Goal: Task Accomplishment & Management: Manage account settings

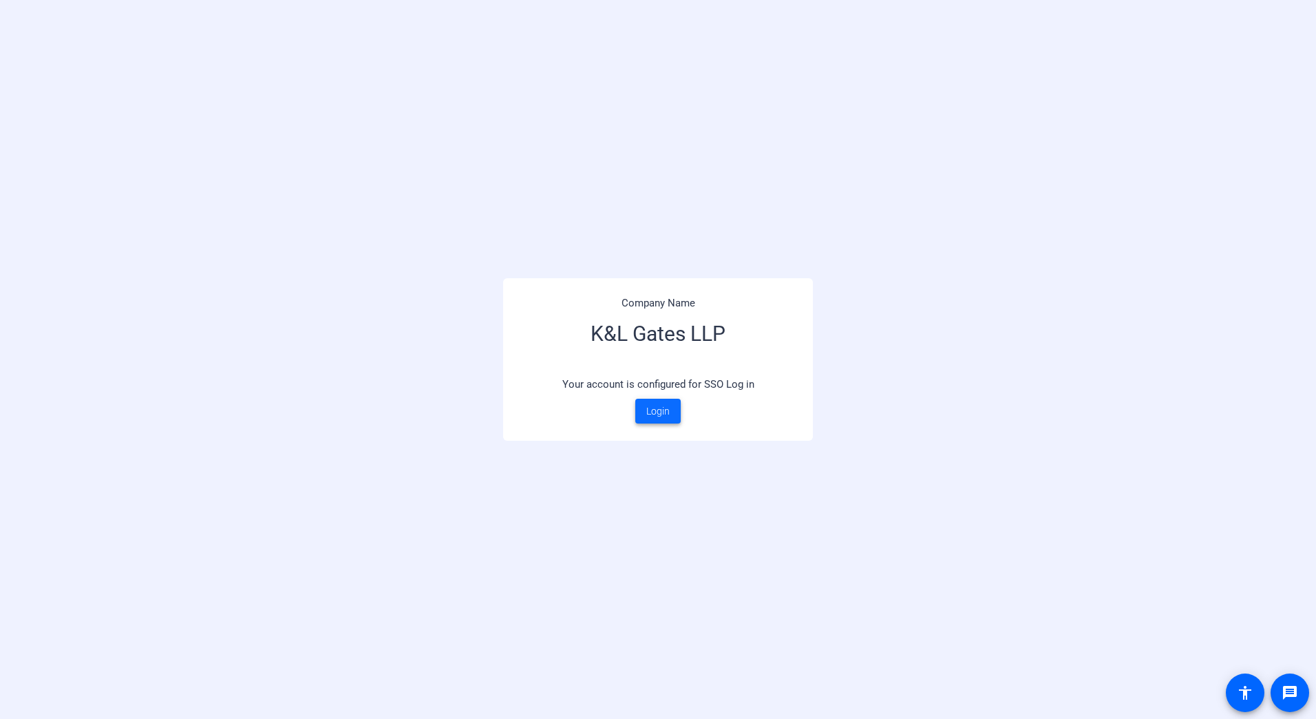
click at [670, 414] on span at bounding box center [657, 411] width 45 height 33
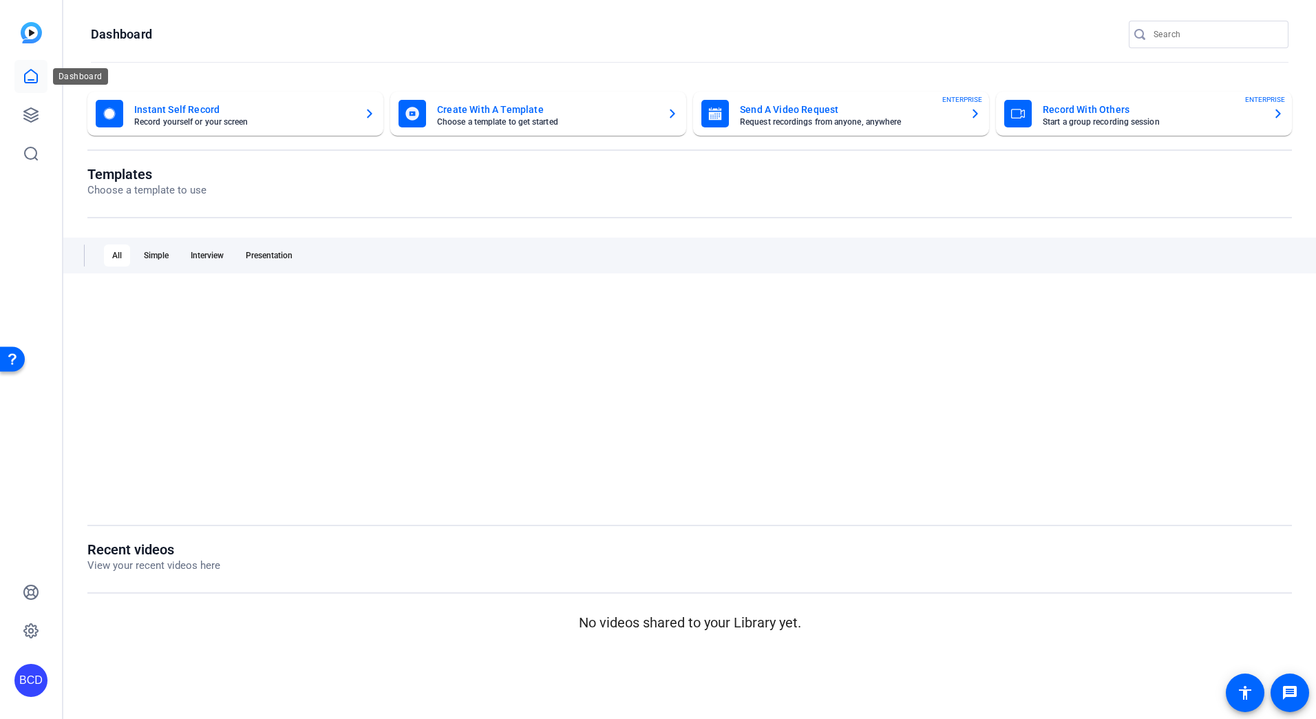
click at [34, 70] on icon at bounding box center [31, 76] width 17 height 17
click at [49, 111] on div "BCD" at bounding box center [31, 359] width 62 height 719
click at [34, 114] on icon at bounding box center [31, 115] width 14 height 14
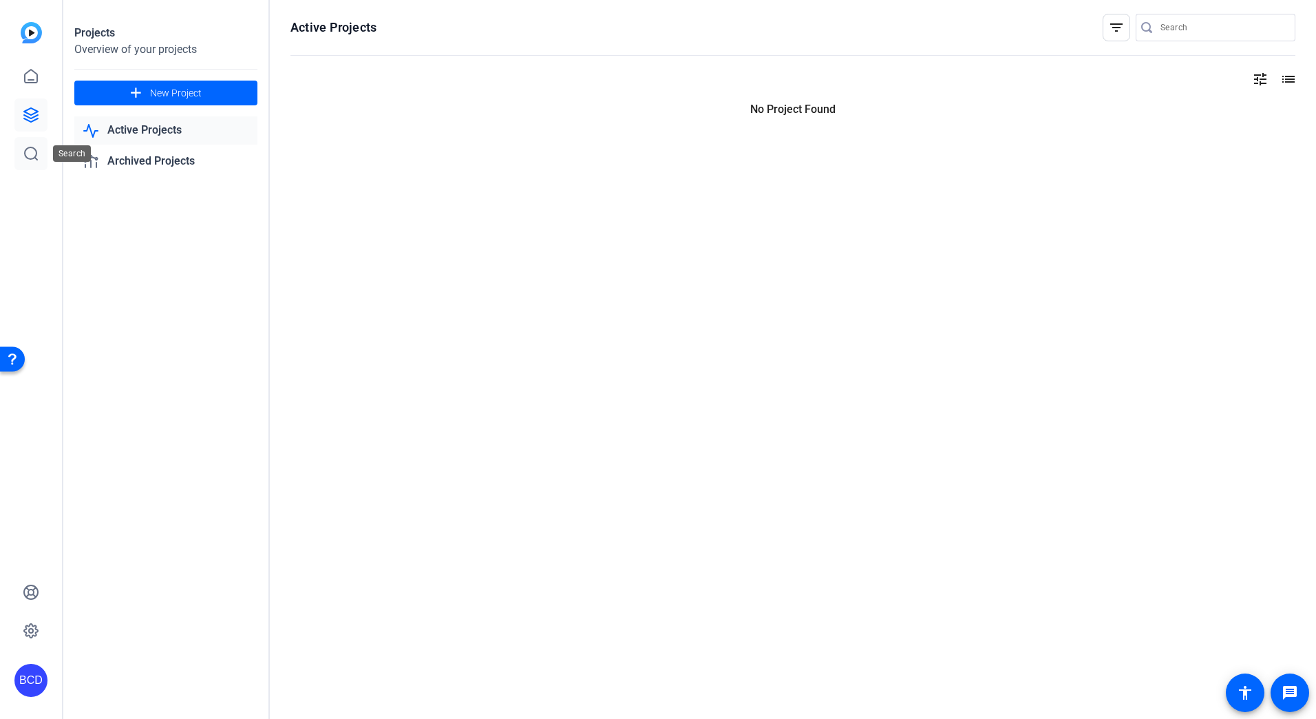
click at [23, 160] on icon at bounding box center [31, 153] width 17 height 17
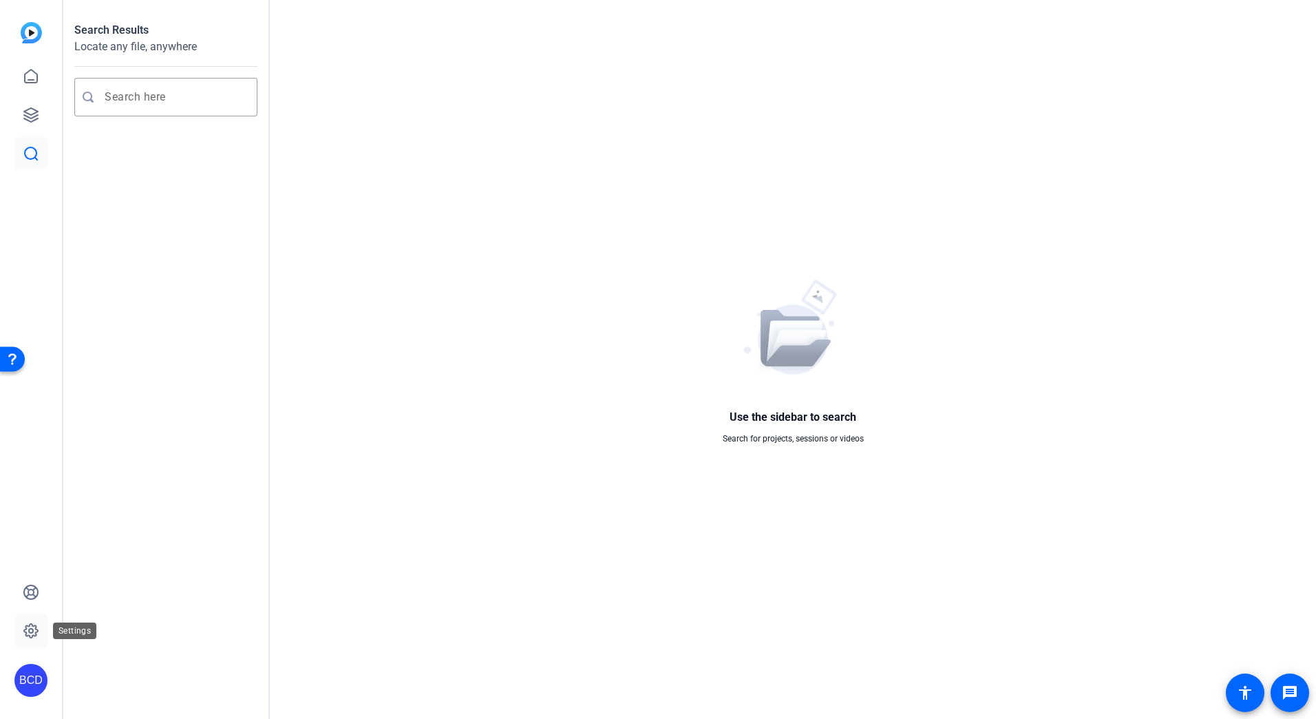
click at [36, 644] on link at bounding box center [30, 630] width 33 height 33
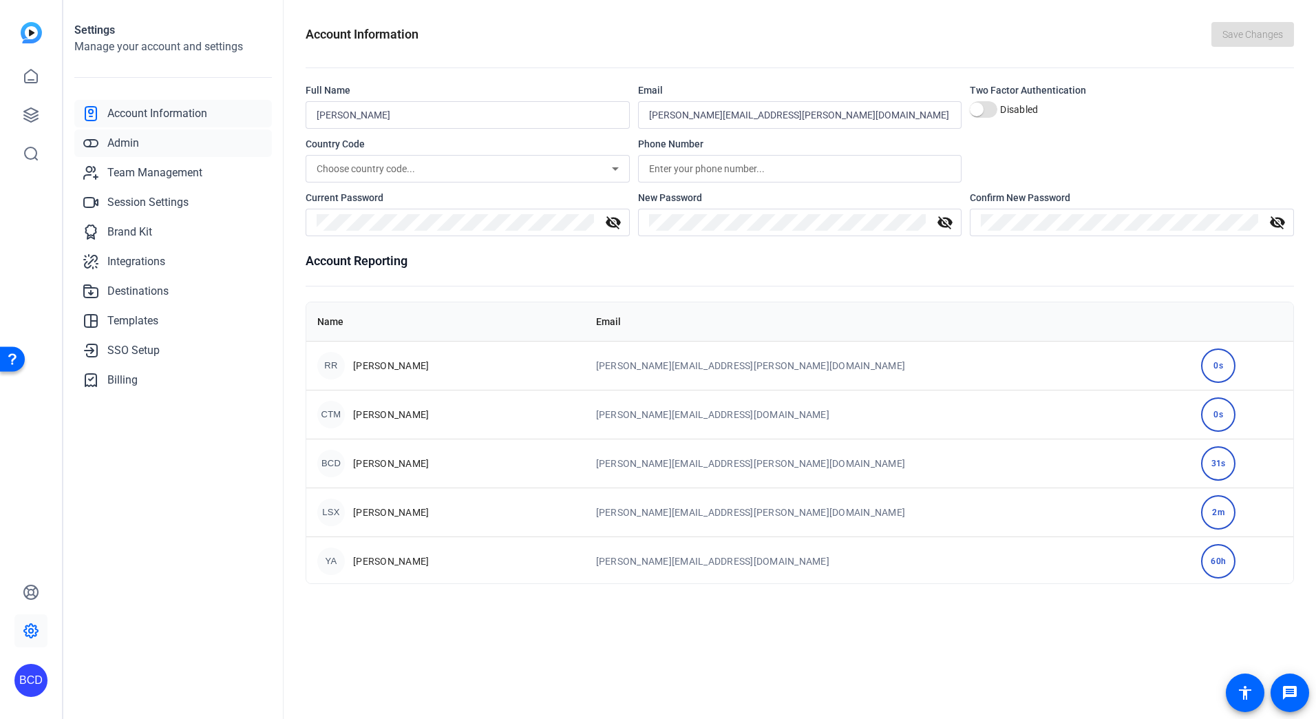
click at [140, 143] on link "Admin" at bounding box center [173, 143] width 198 height 28
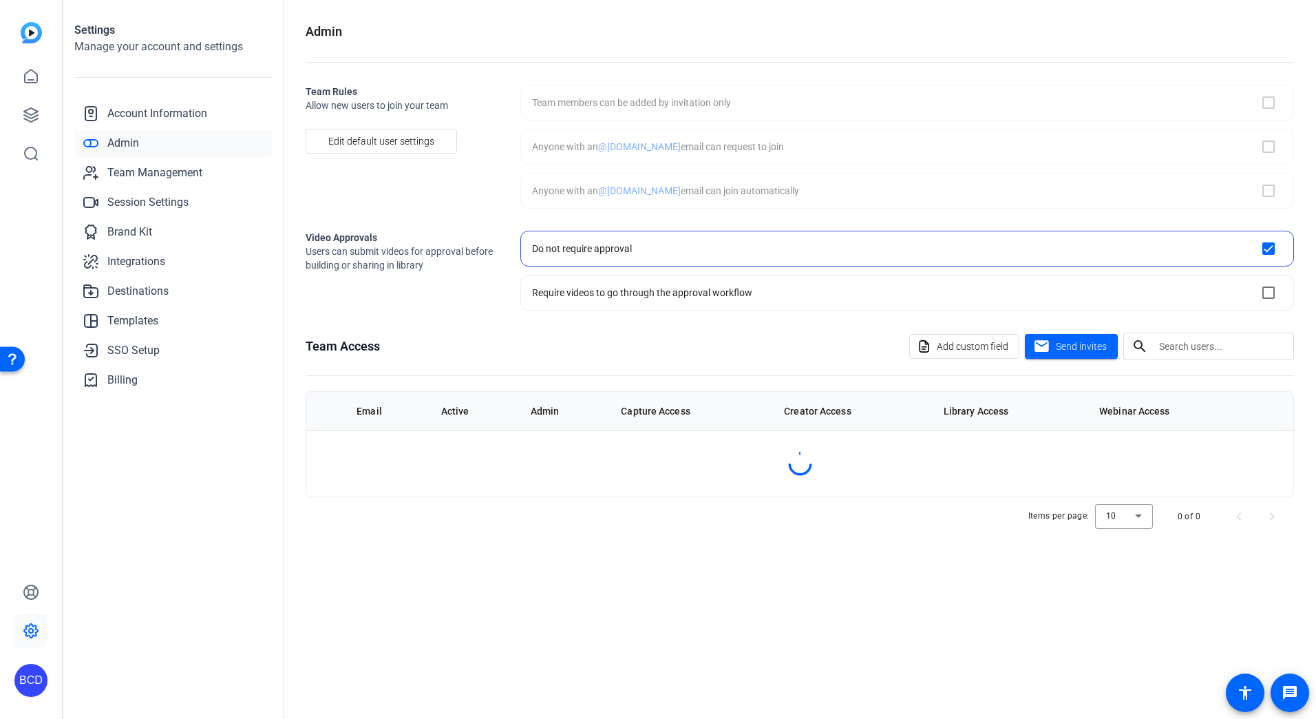
checkbox input "true"
